Goal: Task Accomplishment & Management: Complete application form

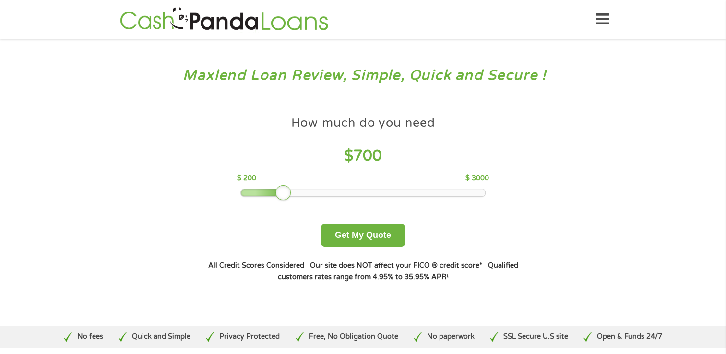
drag, startPoint x: 307, startPoint y: 187, endPoint x: 282, endPoint y: 194, distance: 25.5
click at [282, 194] on div at bounding box center [283, 192] width 15 height 15
click at [356, 224] on button "Get My Quote" at bounding box center [363, 235] width 84 height 23
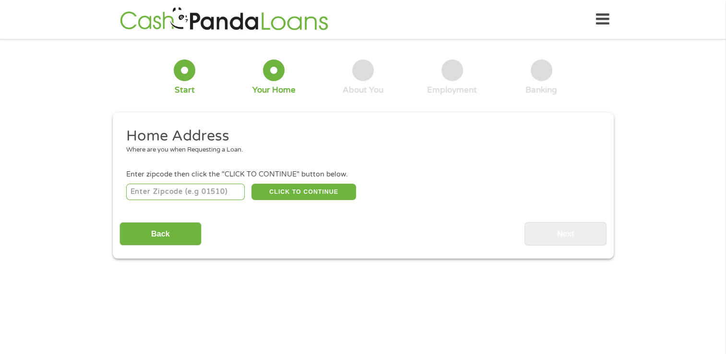
click at [222, 191] on input "number" at bounding box center [185, 192] width 119 height 16
type input "03101"
select select "[US_STATE]"
click at [307, 198] on button "CLICK TO CONTINUE" at bounding box center [304, 192] width 105 height 16
type input "03101"
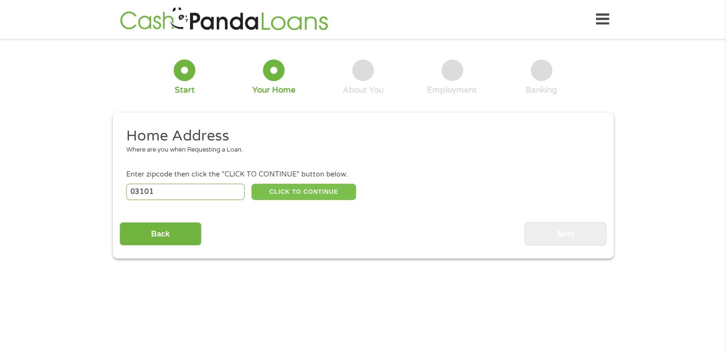
type input "Manchester"
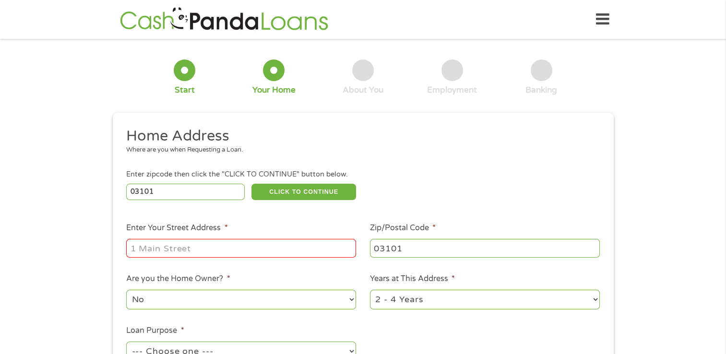
click at [242, 245] on input "Enter Your Street Address *" at bounding box center [241, 248] width 230 height 18
type input "106 Market St, Manchester, NH 03101, USA"
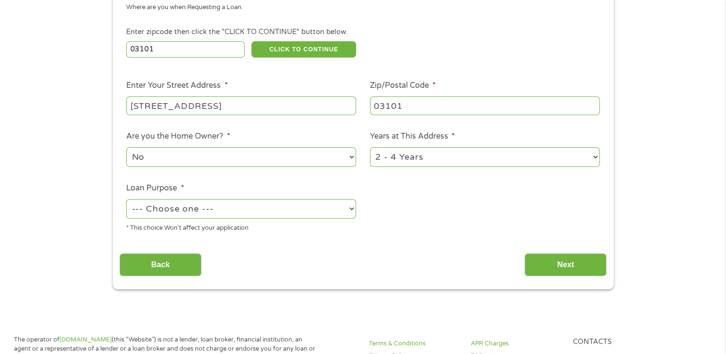
scroll to position [144, 0]
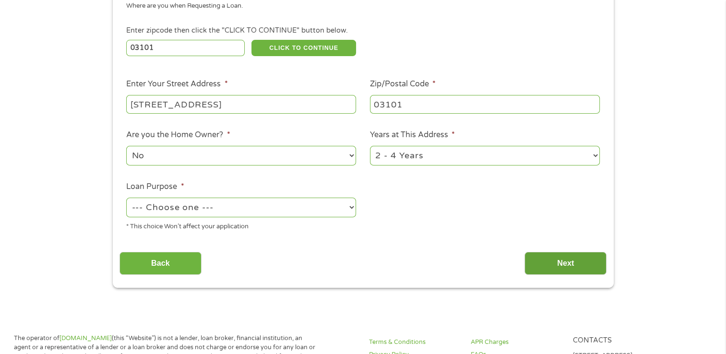
click at [530, 261] on input "Next" at bounding box center [566, 264] width 82 height 24
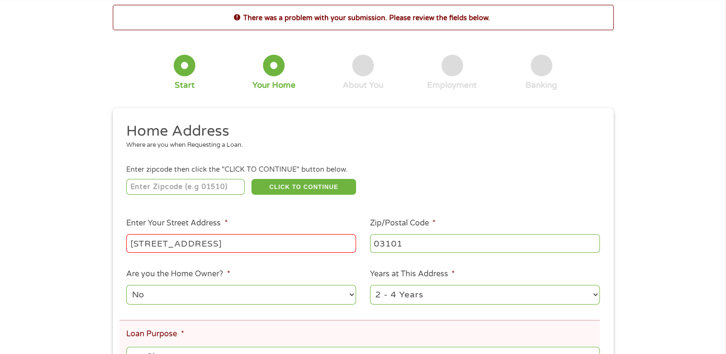
scroll to position [48, 0]
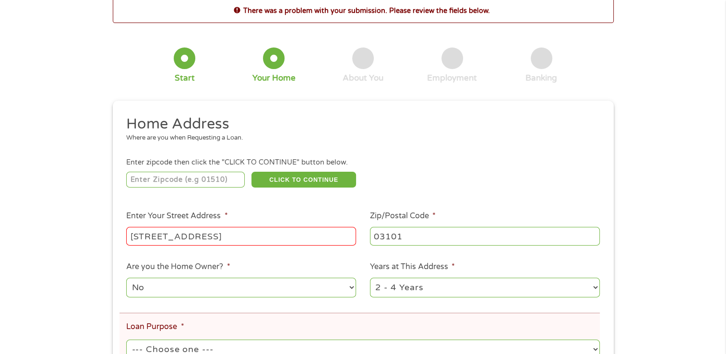
click at [175, 176] on input "number" at bounding box center [185, 180] width 119 height 16
type input "03101"
click at [297, 185] on button "CLICK TO CONTINUE" at bounding box center [304, 180] width 105 height 16
click at [319, 182] on button "CLICK TO CONTINUE" at bounding box center [304, 180] width 105 height 16
drag, startPoint x: 328, startPoint y: 234, endPoint x: 195, endPoint y: 225, distance: 133.3
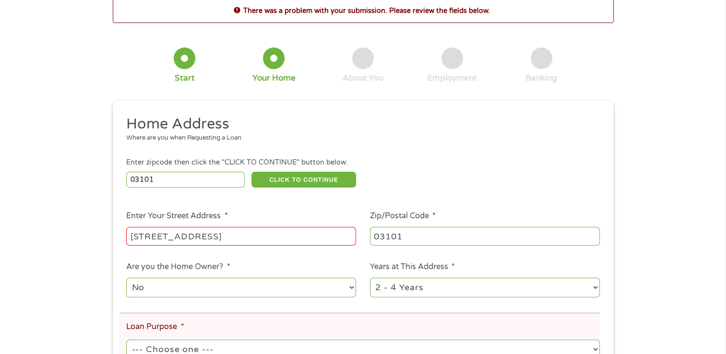
click at [194, 226] on li "Enter Your Street Address * 106 Market St, Manchester, NH 03101, USA" at bounding box center [242, 228] width 244 height 37
type input "106 Market St"
click at [476, 180] on div "03101 CLICK TO CONTINUE Please recheck your Zipcode, it seems to be Incorrect" at bounding box center [362, 180] width 473 height 20
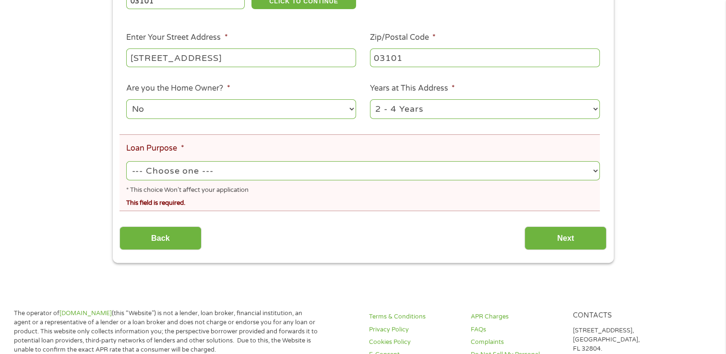
scroll to position [240, 0]
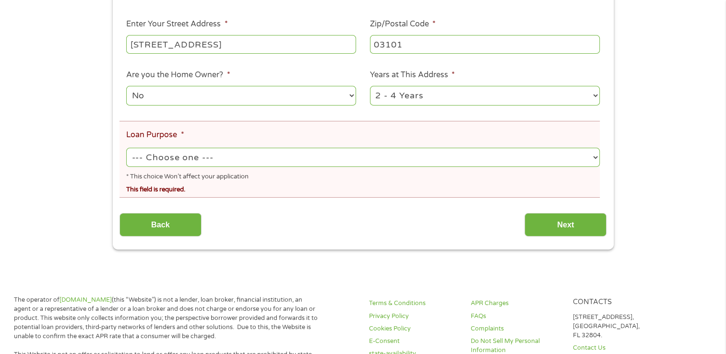
click at [317, 158] on select "--- Choose one --- Pay Bills Debt Consolidation Home Improvement Major Purchase…" at bounding box center [362, 158] width 473 height 20
click at [126, 149] on select "--- Choose one --- Pay Bills Debt Consolidation Home Improvement Major Purchase…" at bounding box center [362, 158] width 473 height 20
click at [377, 160] on select "--- Choose one --- Pay Bills Debt Consolidation Home Improvement Major Purchase…" at bounding box center [362, 158] width 473 height 20
select select "shorttermcash"
click at [126, 149] on select "--- Choose one --- Pay Bills Debt Consolidation Home Improvement Major Purchase…" at bounding box center [362, 158] width 473 height 20
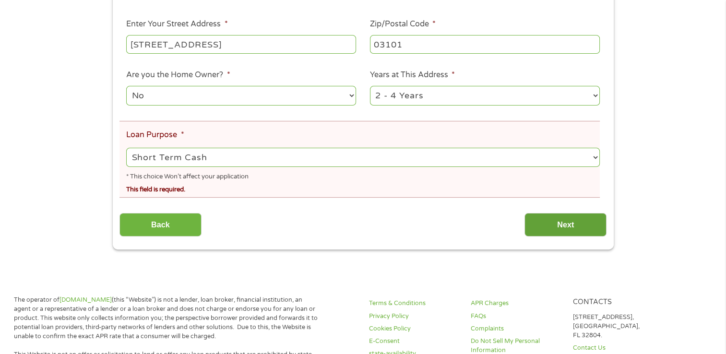
click at [538, 226] on input "Next" at bounding box center [566, 225] width 82 height 24
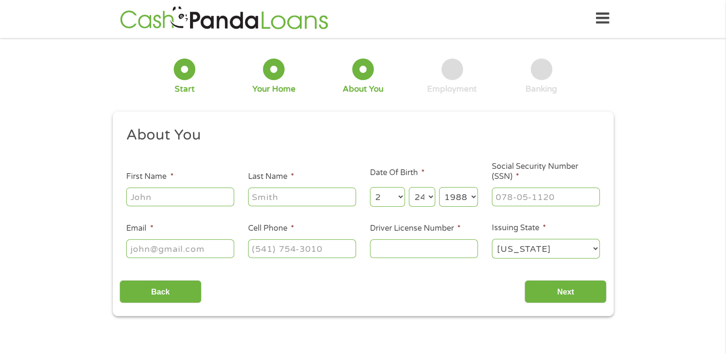
scroll to position [0, 0]
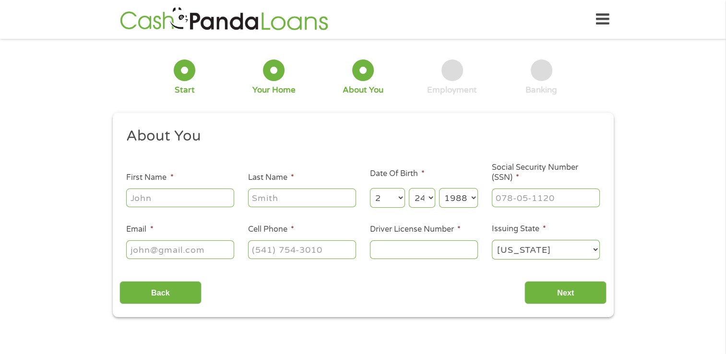
click at [215, 205] on input "First Name *" at bounding box center [180, 198] width 108 height 18
type input "Brenda"
type input "Carey"
select select "1990"
type input "brendacarey052@gmail.com"
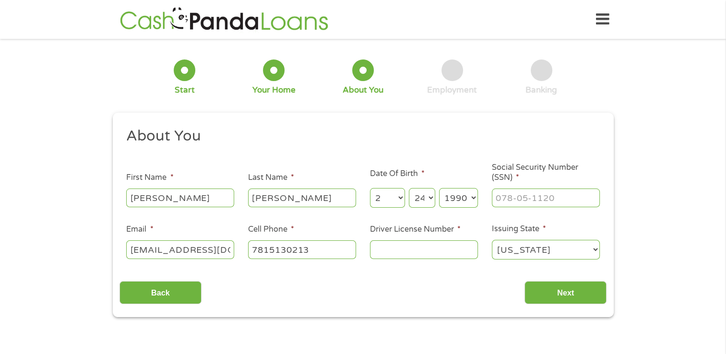
type input "(781) 513-0213"
click at [383, 197] on select "Month 1 2 3 4 5 6 7 8 9 10 11 12" at bounding box center [387, 198] width 35 height 20
select select "5"
click at [370, 189] on select "Month 1 2 3 4 5 6 7 8 9 10 11 12" at bounding box center [387, 198] width 35 height 20
click at [426, 201] on select "Day 1 2 3 4 5 6 7 8 9 10 11 12 13 14 15 16 17 18 19 20 21 22 23 24 25 26 27 28 …" at bounding box center [422, 198] width 26 height 20
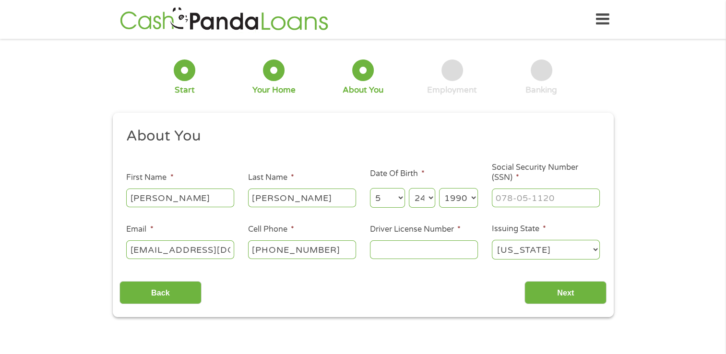
select select "19"
click at [409, 189] on select "Day 1 2 3 4 5 6 7 8 9 10 11 12 13 14 15 16 17 18 19 20 21 22 23 24 25 26 27 28 …" at bounding box center [422, 198] width 26 height 20
click at [469, 201] on select "Year 2007 2006 2005 2004 2003 2002 2001 2000 1999 1998 1997 1996 1995 1994 1993…" at bounding box center [458, 198] width 39 height 20
click at [439, 189] on select "Year 2007 2006 2005 2004 2003 2002 2001 2000 1999 1998 1997 1996 1995 1994 1993…" at bounding box center [458, 198] width 39 height 20
click at [516, 198] on input "___-__-____" at bounding box center [546, 198] width 108 height 18
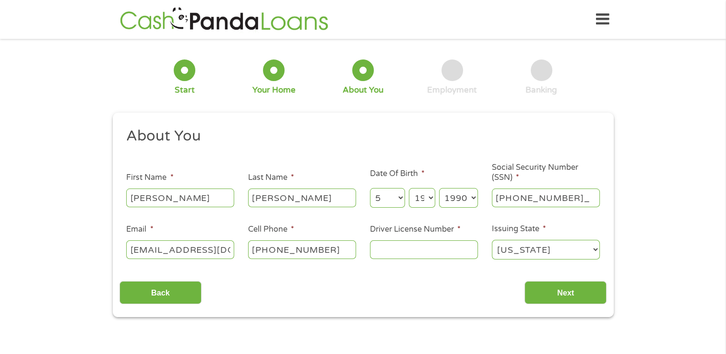
type input "003-80-8733"
type input "NHL18643180"
click at [594, 302] on input "Next" at bounding box center [566, 293] width 82 height 24
click at [594, 297] on input "Next" at bounding box center [566, 293] width 82 height 24
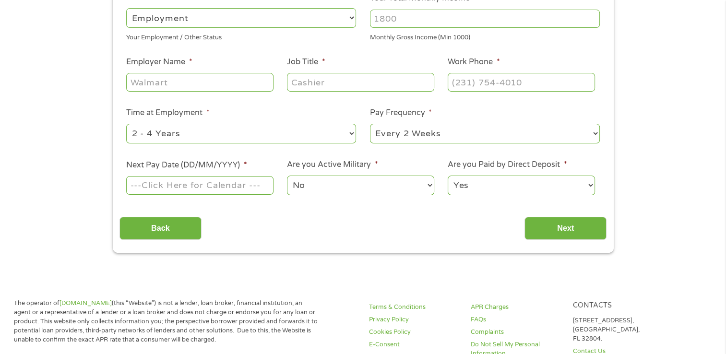
scroll to position [144, 0]
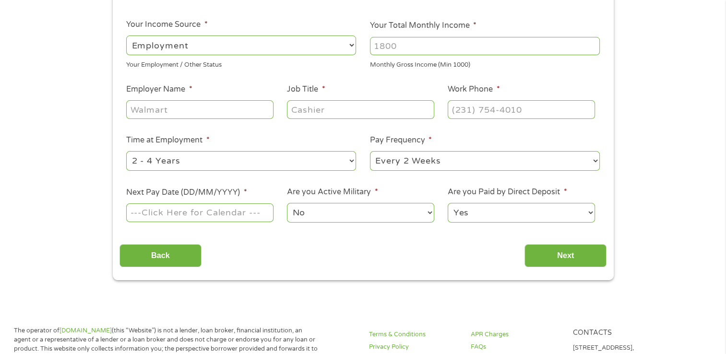
click at [210, 218] on input "Next Pay Date (DD/MM/YYYY) *" at bounding box center [199, 213] width 147 height 18
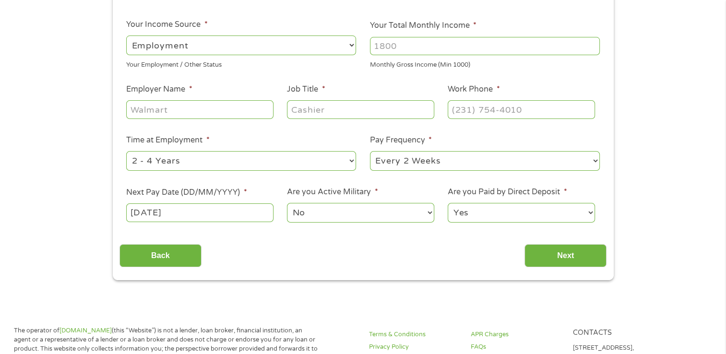
click at [212, 218] on input "22/10/2025" at bounding box center [199, 213] width 147 height 18
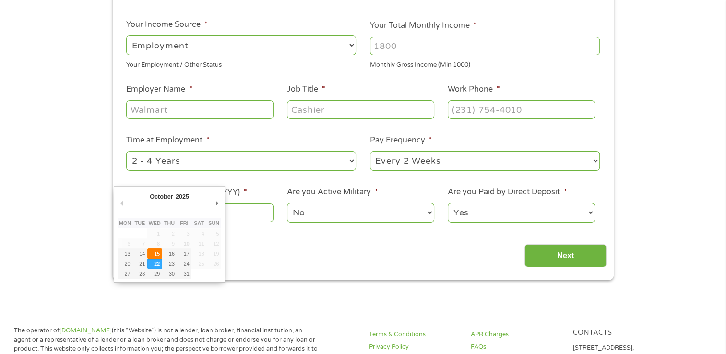
type input "15/10/2025"
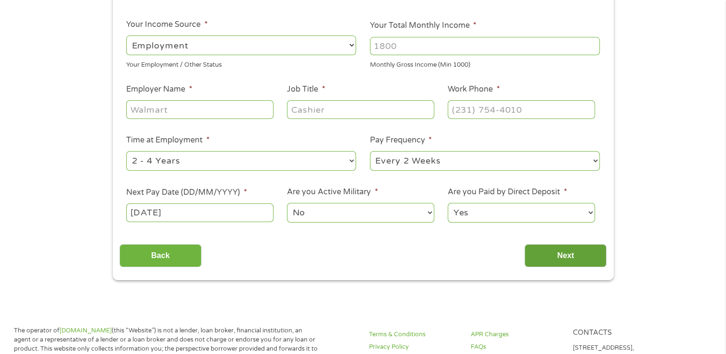
click at [534, 244] on input "Next" at bounding box center [566, 256] width 82 height 24
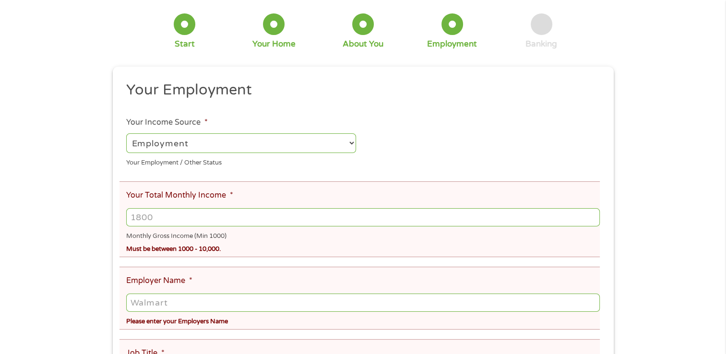
scroll to position [96, 0]
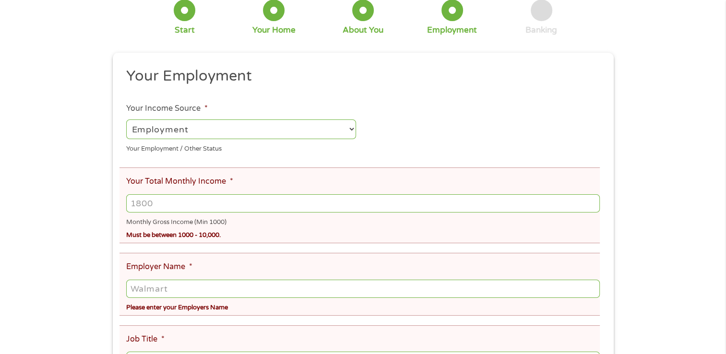
drag, startPoint x: 238, startPoint y: 207, endPoint x: 116, endPoint y: 199, distance: 122.2
click at [116, 199] on div "This field is hidden when viewing the form gclid Cj0KCQjw3aLHBhDTARIsAIRij59MGW…" at bounding box center [363, 341] width 501 height 577
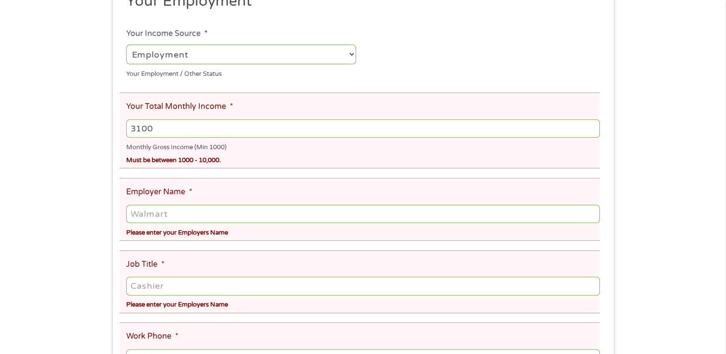
scroll to position [192, 0]
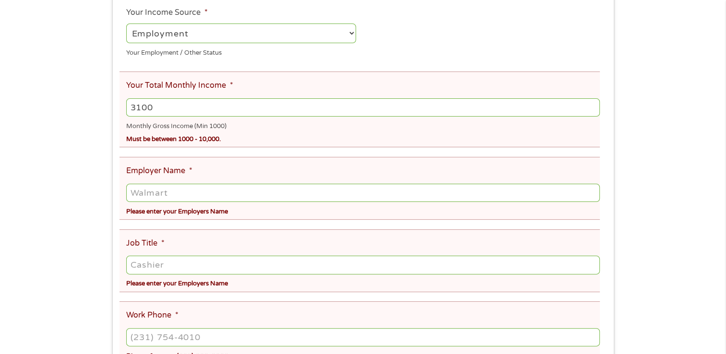
type input "3100"
click at [188, 190] on input "Employer Name *" at bounding box center [362, 193] width 473 height 18
type input "Mount Carmel"
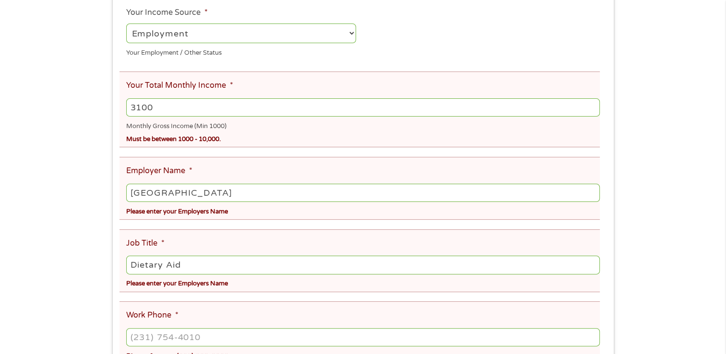
type input "Dietary Aid"
type input "(781) 513-0213"
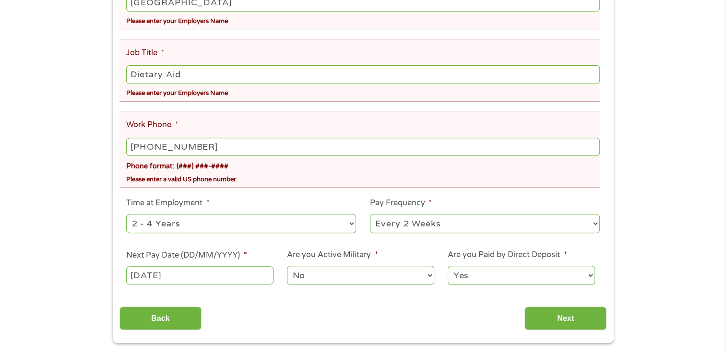
scroll to position [384, 0]
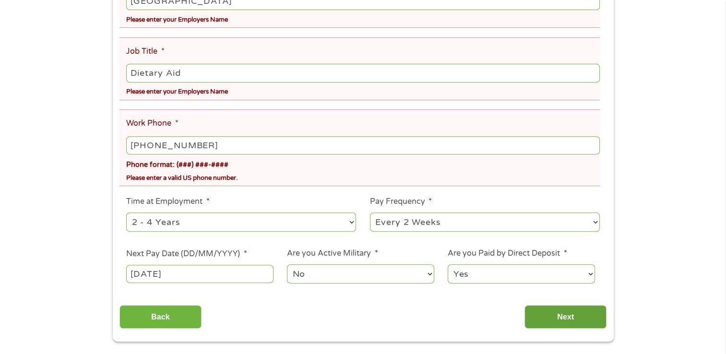
click at [584, 318] on input "Next" at bounding box center [566, 317] width 82 height 24
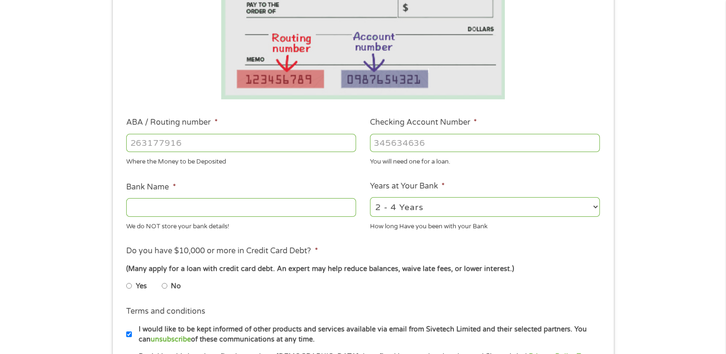
scroll to position [192, 0]
click at [213, 208] on input "Bank Name *" at bounding box center [241, 207] width 230 height 18
type input "Netspend"
click at [406, 147] on input "Checking Account Number *" at bounding box center [485, 142] width 230 height 18
click at [450, 128] on li "Checking Account Number * You will need one for a loan." at bounding box center [485, 141] width 244 height 50
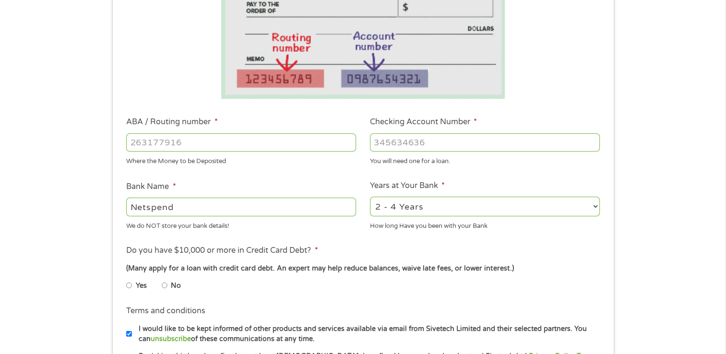
click at [448, 145] on input "Checking Account Number *" at bounding box center [485, 142] width 230 height 18
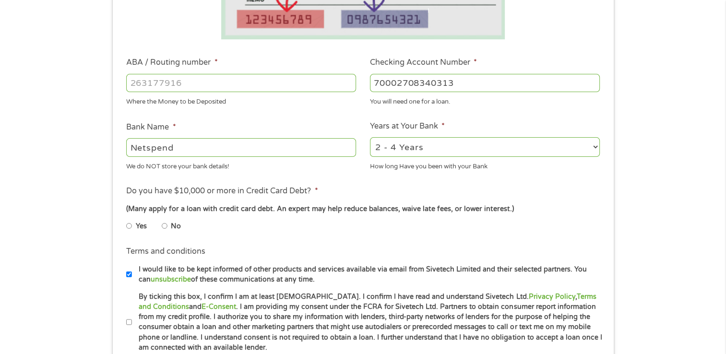
scroll to position [384, 0]
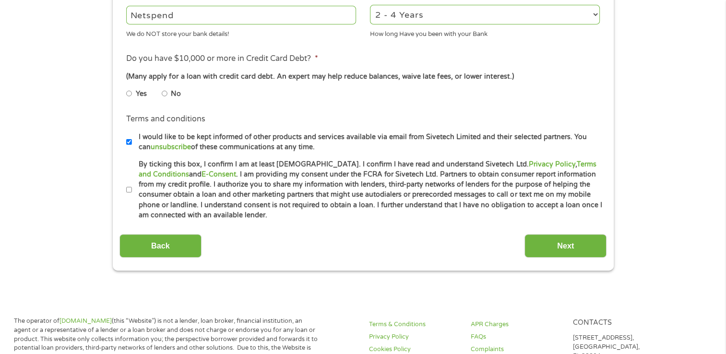
type input "70002708340313"
click at [125, 191] on li "Terms and conditions * By ticking this box, I confirm I am at least 18 years ol…" at bounding box center [363, 189] width 487 height 61
click at [127, 191] on input "By ticking this box, I confirm I am at least 18 years old. I confirm I have rea…" at bounding box center [129, 189] width 6 height 15
checkbox input "true"
click at [537, 240] on input "Next" at bounding box center [566, 246] width 82 height 24
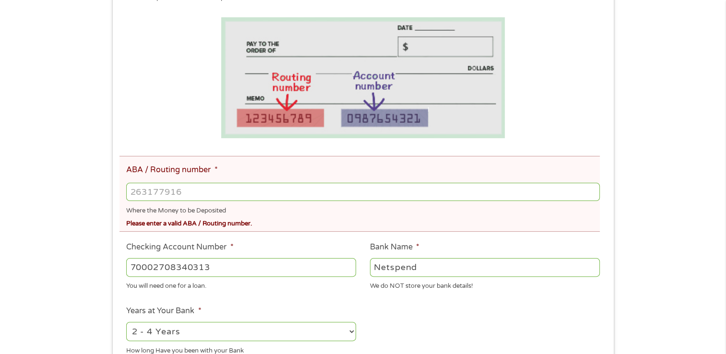
scroll to position [192, 0]
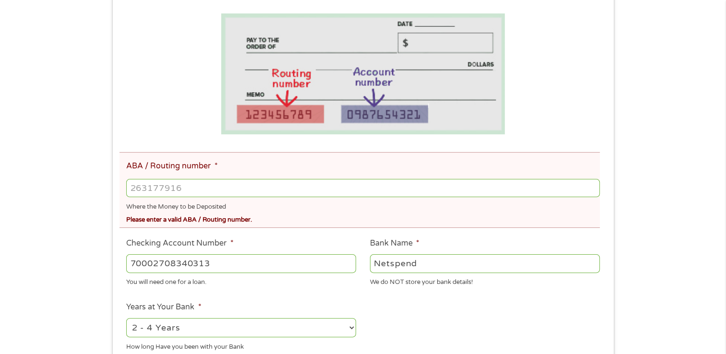
click at [280, 189] on input "ABA / Routing number *" at bounding box center [362, 188] width 473 height 18
type input "073972181"
type input "METABANK"
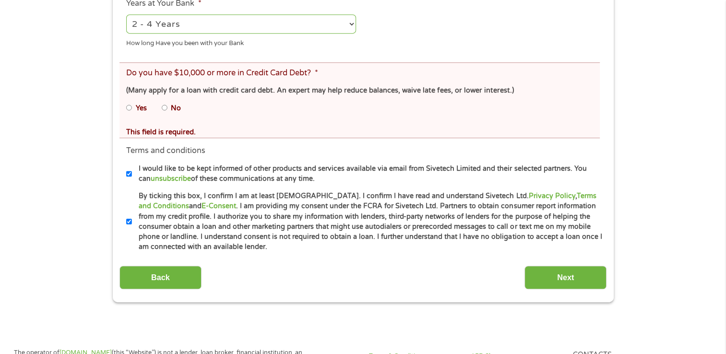
scroll to position [528, 0]
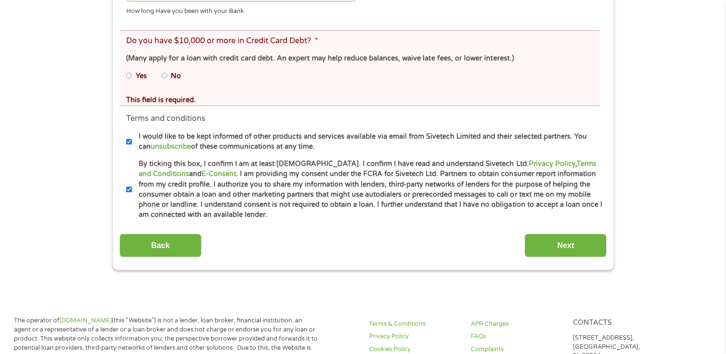
click at [164, 76] on input "No" at bounding box center [165, 75] width 6 height 15
radio input "true"
click at [575, 254] on input "Next" at bounding box center [566, 246] width 82 height 24
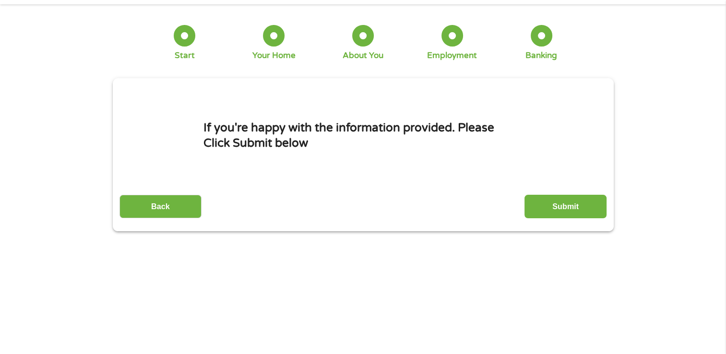
scroll to position [0, 0]
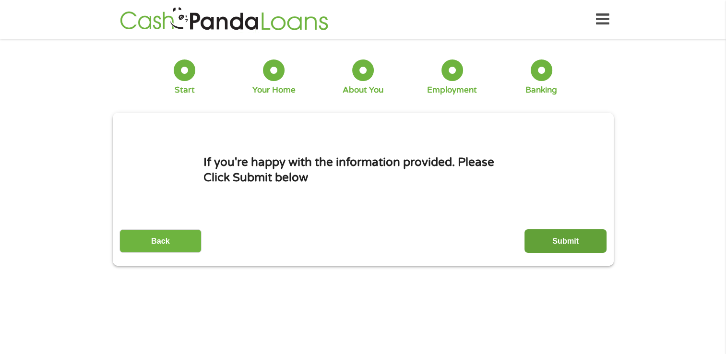
click at [548, 240] on input "Submit" at bounding box center [566, 241] width 82 height 24
